Goal: Transaction & Acquisition: Subscribe to service/newsletter

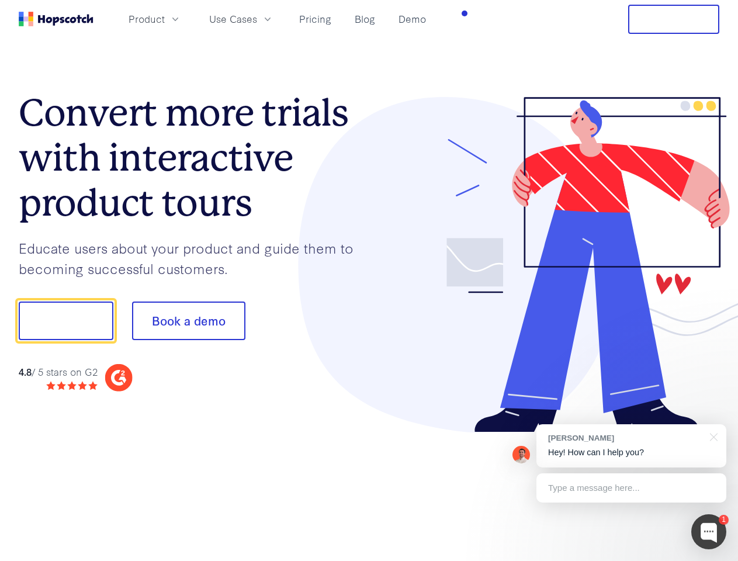
click at [369, 280] on div at bounding box center [544, 265] width 351 height 336
click at [165, 19] on span "Product" at bounding box center [147, 19] width 36 height 15
click at [257, 19] on span "Use Cases" at bounding box center [233, 19] width 48 height 15
click at [674, 19] on button "Free Trial" at bounding box center [673, 19] width 91 height 29
click at [65, 321] on button "Show me!" at bounding box center [66, 320] width 95 height 39
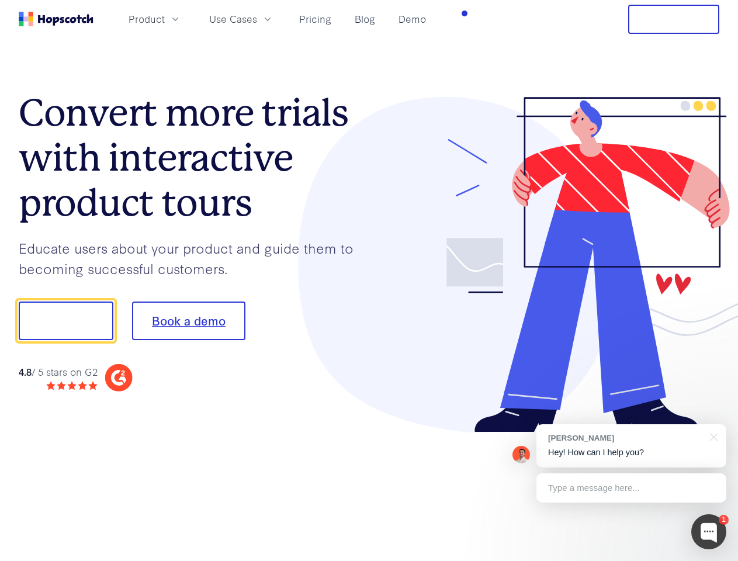
click at [188, 321] on button "Book a demo" at bounding box center [188, 320] width 113 height 39
click at [709, 532] on div at bounding box center [708, 531] width 35 height 35
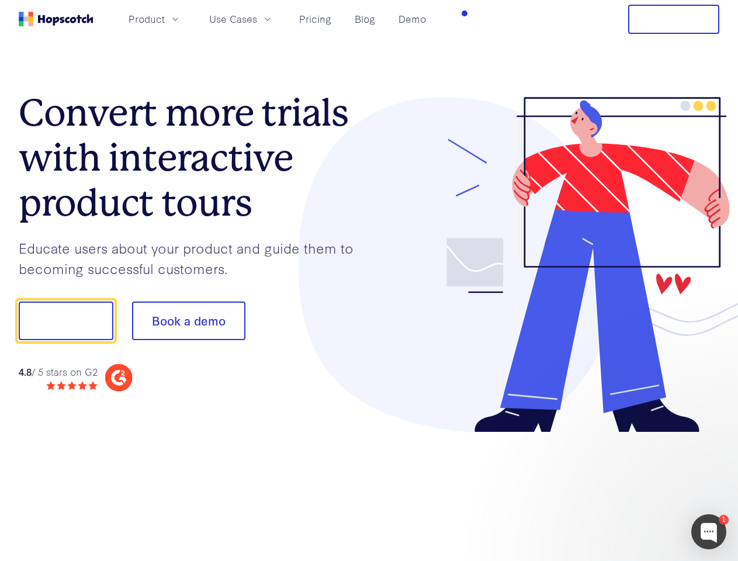
click at [631, 446] on div at bounding box center [616, 397] width 219 height 233
click at [712, 436] on div at bounding box center [616, 397] width 219 height 233
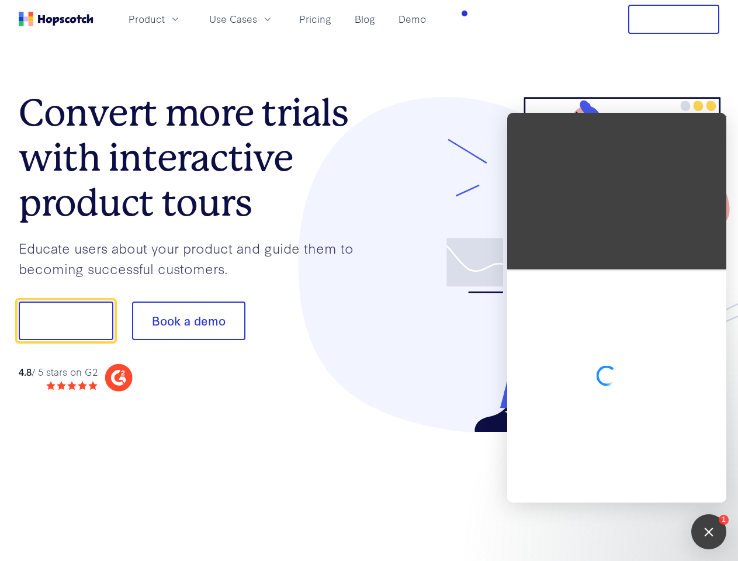
click at [631, 488] on div at bounding box center [616, 385] width 219 height 233
